Goal: Navigation & Orientation: Find specific page/section

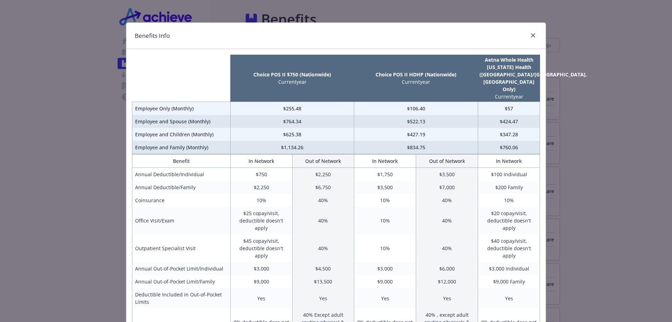
scroll to position [70, 0]
